Goal: Transaction & Acquisition: Purchase product/service

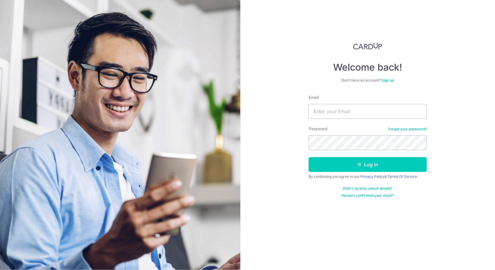
click at [354, 103] on div "Email" at bounding box center [368, 107] width 118 height 24
click at [354, 105] on input "Email" at bounding box center [368, 111] width 118 height 15
type input "shuning95@gmail.com"
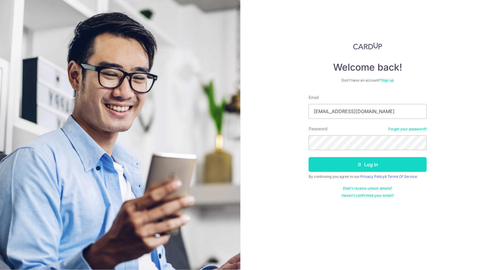
click at [337, 160] on button "Log in" at bounding box center [368, 164] width 118 height 15
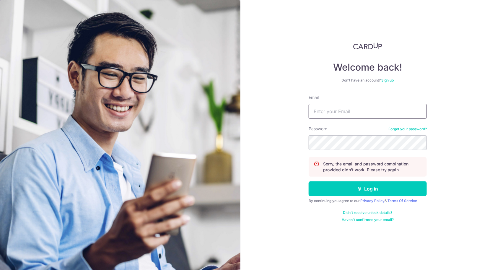
click at [374, 114] on input "Email" at bounding box center [368, 111] width 118 height 15
type input "shuning95@gmail.com"
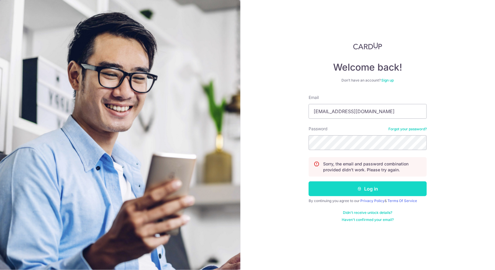
click at [359, 188] on icon "submit" at bounding box center [359, 188] width 5 height 5
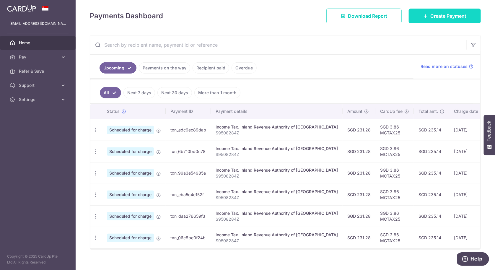
click at [430, 17] on span "Create Payment" at bounding box center [448, 15] width 36 height 7
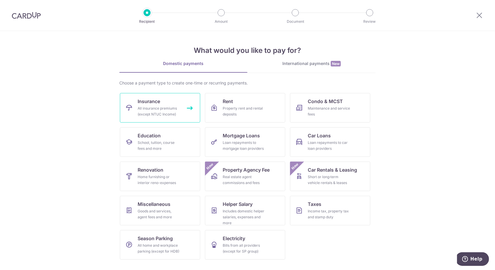
click at [158, 96] on link "Insurance All insurance premiums (except NTUC Income)" at bounding box center [160, 108] width 80 height 30
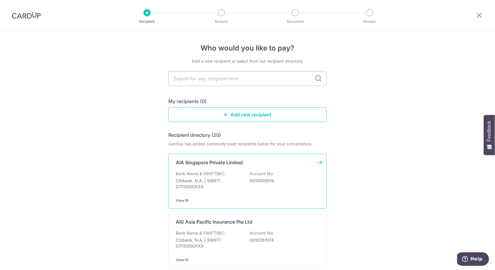
click at [237, 191] on div "Bank Name & SWIFT/BIC: Citibank, N.A. | SWIFT: CITISGSGXXX Account No: 00100050…" at bounding box center [248, 182] width 144 height 22
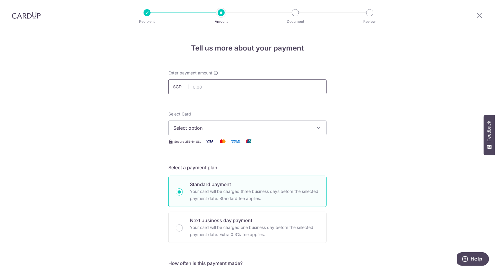
click at [238, 87] on input "text" at bounding box center [247, 86] width 158 height 15
click at [255, 89] on input "text" at bounding box center [247, 86] width 158 height 15
type input "140.00"
click at [272, 124] on span "Select option" at bounding box center [242, 127] width 138 height 7
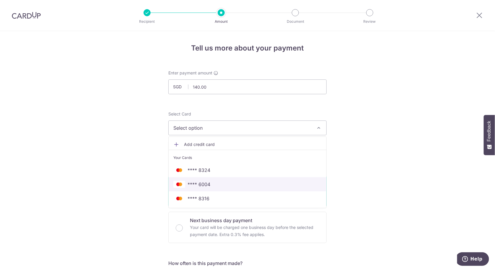
click at [230, 181] on span "**** 6004" at bounding box center [247, 184] width 148 height 7
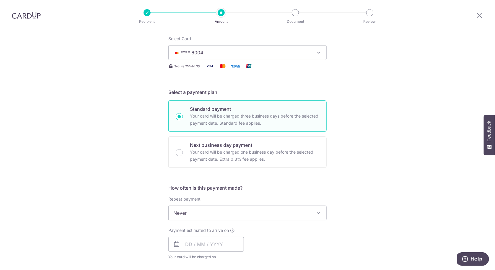
scroll to position [79, 0]
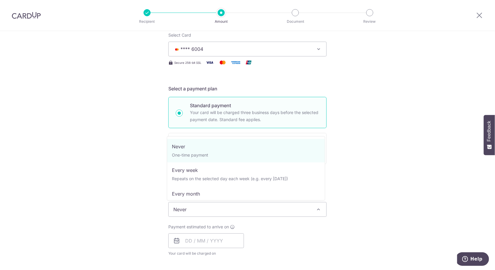
click at [282, 202] on span "Never" at bounding box center [248, 209] width 158 height 14
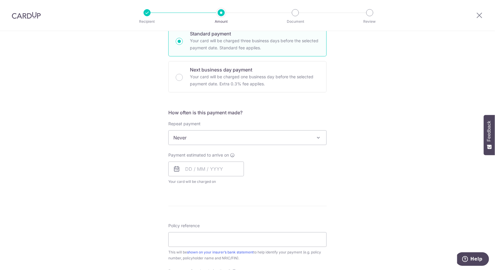
scroll to position [157, 0]
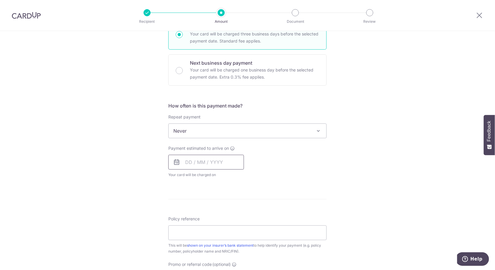
click at [215, 160] on input "text" at bounding box center [206, 162] width 76 height 15
click at [144, 193] on div "Tell us more about your payment Enter payment amount SGD 140.00 140.00 Select C…" at bounding box center [247, 141] width 495 height 534
click at [201, 160] on input "text" at bounding box center [206, 162] width 76 height 15
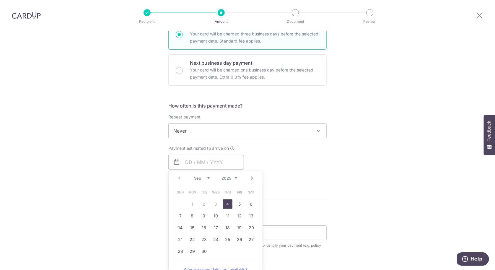
click at [226, 202] on link "4" at bounding box center [227, 203] width 9 height 9
type input "[DATE]"
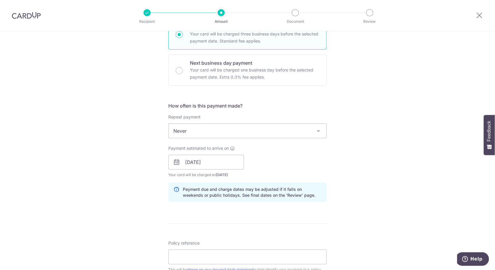
click at [288, 187] on p "Payment due and charge dates may be adjusted if it falls on weekends or public …" at bounding box center [252, 192] width 139 height 12
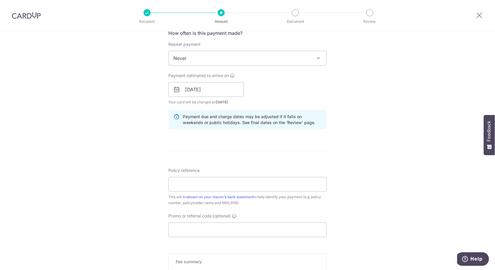
scroll to position [236, 0]
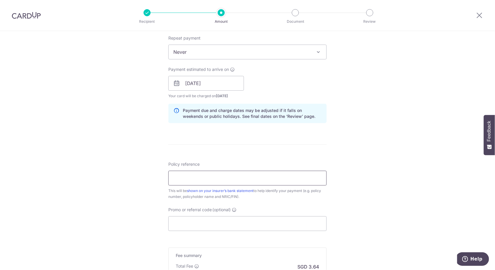
click at [252, 176] on input "Policy reference" at bounding box center [247, 178] width 158 height 15
type input "H242809276 Tan Shu Ning S9508284Z"
click at [241, 220] on input "Promo or referral code (optional)" at bounding box center [247, 223] width 158 height 15
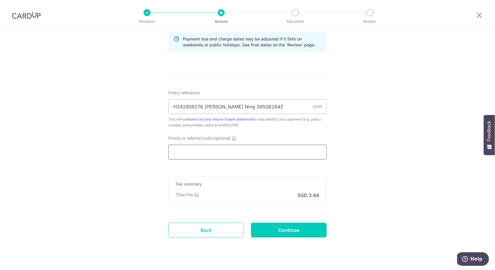
scroll to position [315, 0]
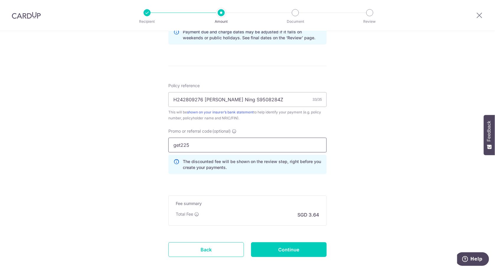
type input "get225"
click at [274, 252] on input "Continue" at bounding box center [289, 249] width 76 height 15
type input "Create Schedule"
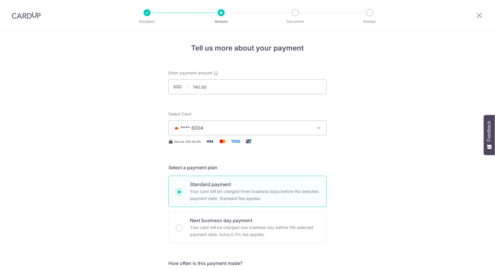
scroll to position [354, 0]
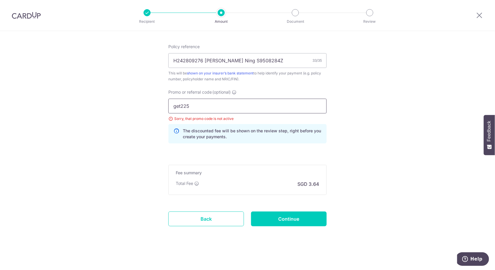
click at [268, 106] on input "get225" at bounding box center [247, 106] width 158 height 15
drag, startPoint x: 199, startPoint y: 109, endPoint x: 0, endPoint y: 64, distance: 204.4
type input "off225"
click at [283, 214] on input "Continue" at bounding box center [289, 219] width 76 height 15
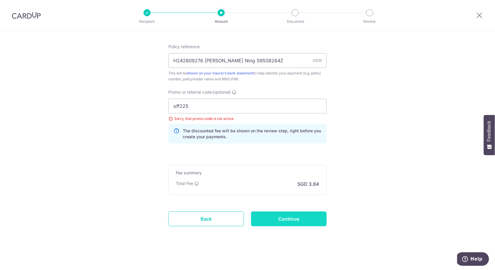
type input "Update Schedule"
